Goal: Transaction & Acquisition: Download file/media

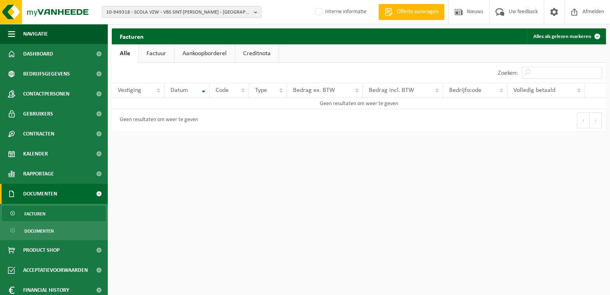
click at [257, 12] on b "button" at bounding box center [257, 11] width 7 height 11
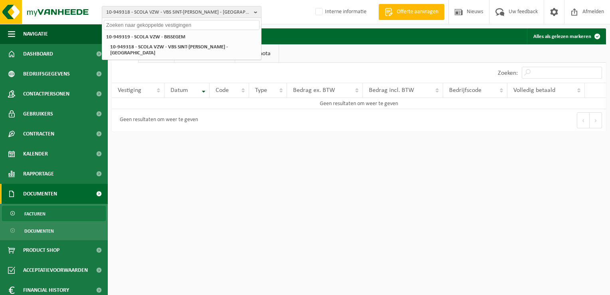
click at [230, 24] on input "text" at bounding box center [182, 25] width 156 height 10
paste input "10-759360"
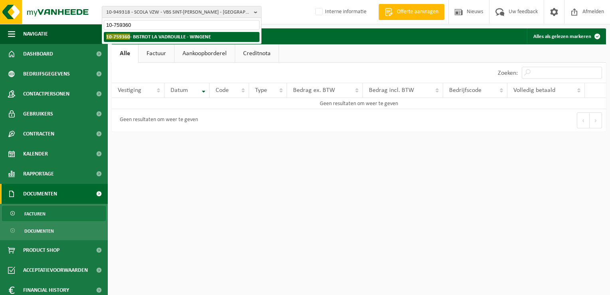
type input "10-759360"
click at [183, 35] on strong "10-759360 - BISTROT LA VADROUILLE - WINGENE" at bounding box center [158, 37] width 105 height 6
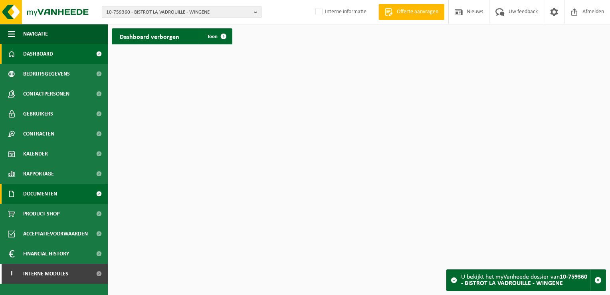
click at [41, 194] on span "Documenten" at bounding box center [40, 194] width 34 height 20
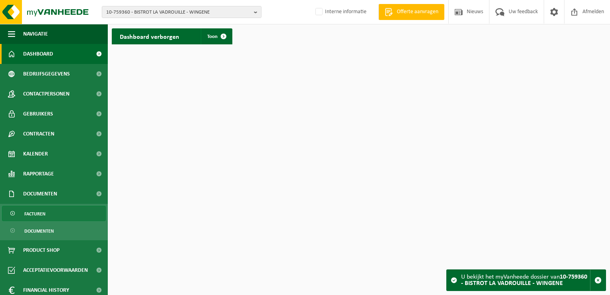
click at [43, 215] on span "Facturen" at bounding box center [34, 213] width 21 height 15
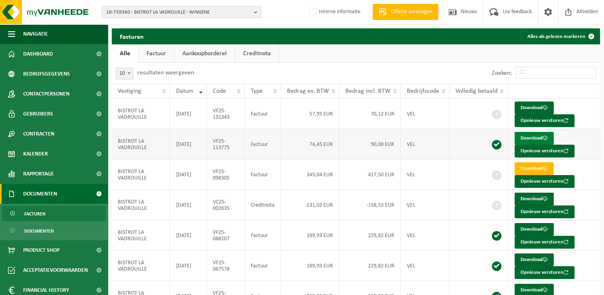
click at [535, 136] on link "Download" at bounding box center [534, 138] width 39 height 13
click at [46, 154] on span "Kalender" at bounding box center [35, 154] width 25 height 20
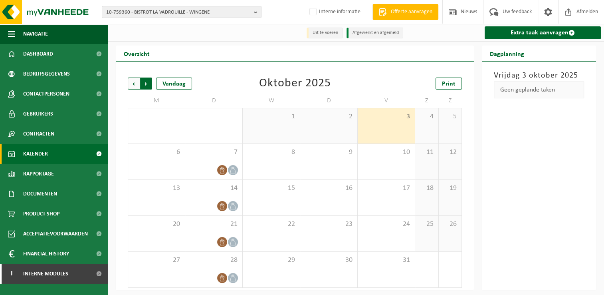
click at [136, 87] on span "Vorige" at bounding box center [134, 83] width 12 height 12
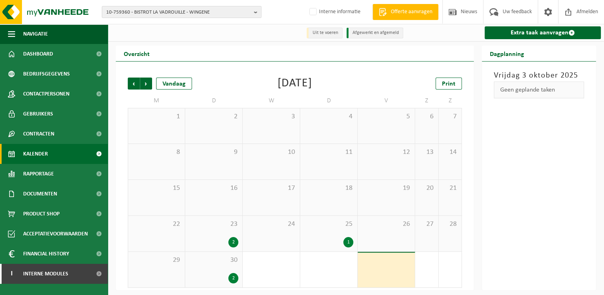
click at [136, 87] on span "Vorige" at bounding box center [134, 83] width 12 height 12
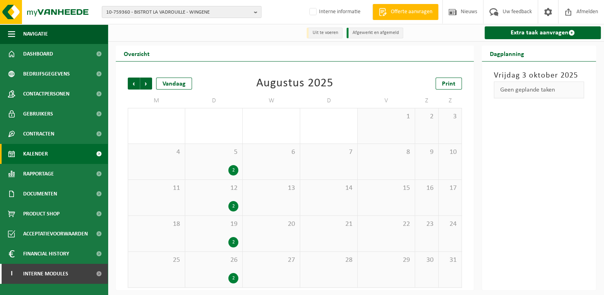
scroll to position [1, 0]
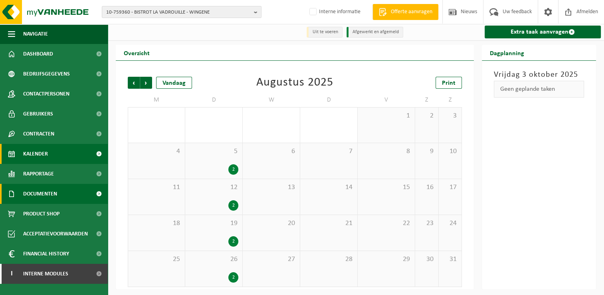
click at [45, 191] on span "Documenten" at bounding box center [40, 194] width 34 height 20
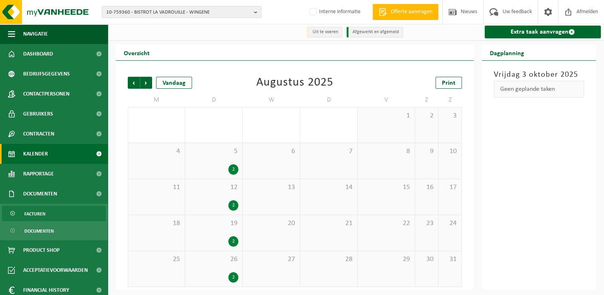
click at [42, 214] on span "Facturen" at bounding box center [34, 213] width 21 height 15
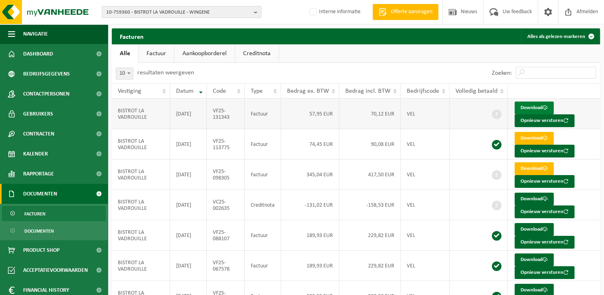
click at [526, 106] on link "Download" at bounding box center [534, 107] width 39 height 13
click at [534, 105] on link "Download" at bounding box center [534, 107] width 39 height 13
click at [45, 54] on span "Dashboard" at bounding box center [38, 54] width 30 height 20
